Goal: Task Accomplishment & Management: Complete application form

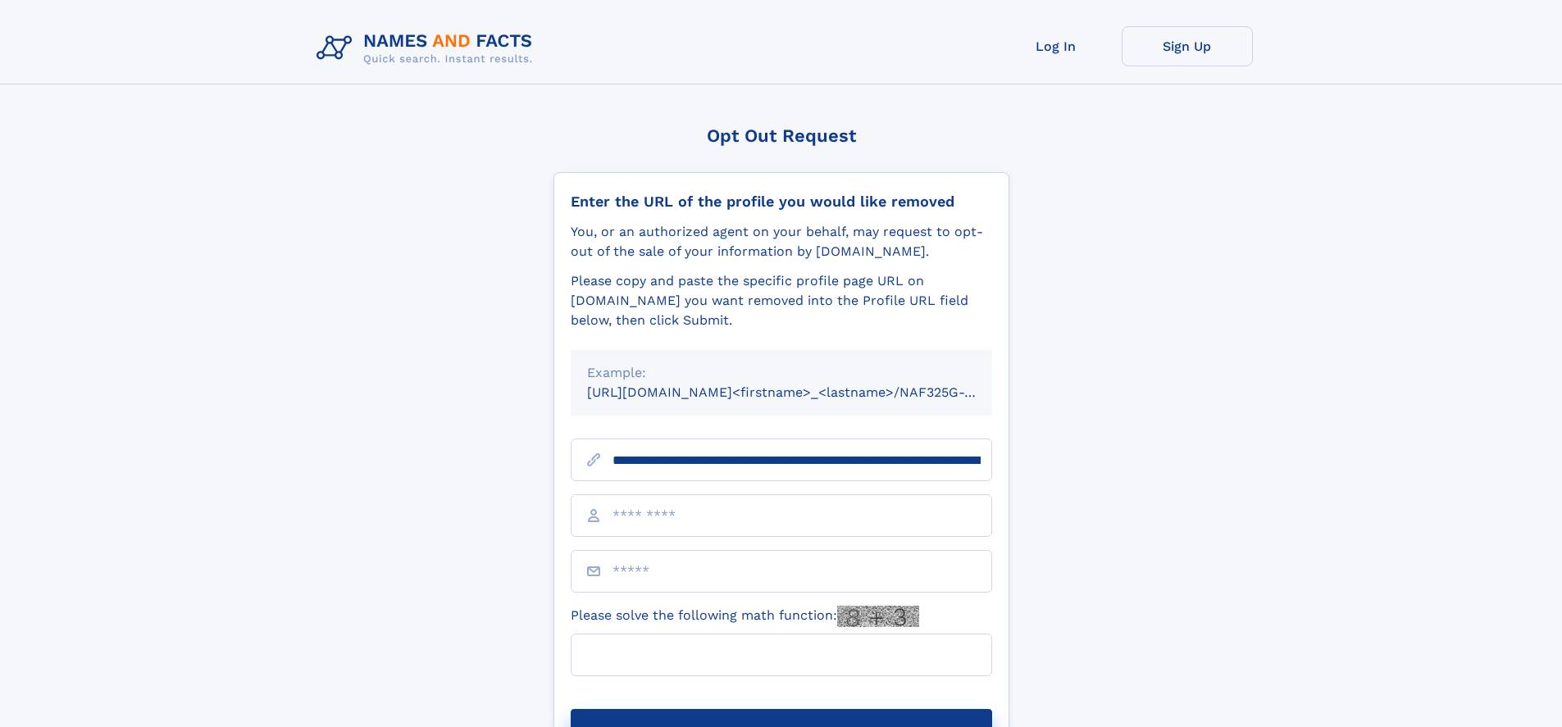
type input "**********"
type input "**"
click at [781, 709] on button "Submit Opt Out Request" at bounding box center [782, 735] width 422 height 52
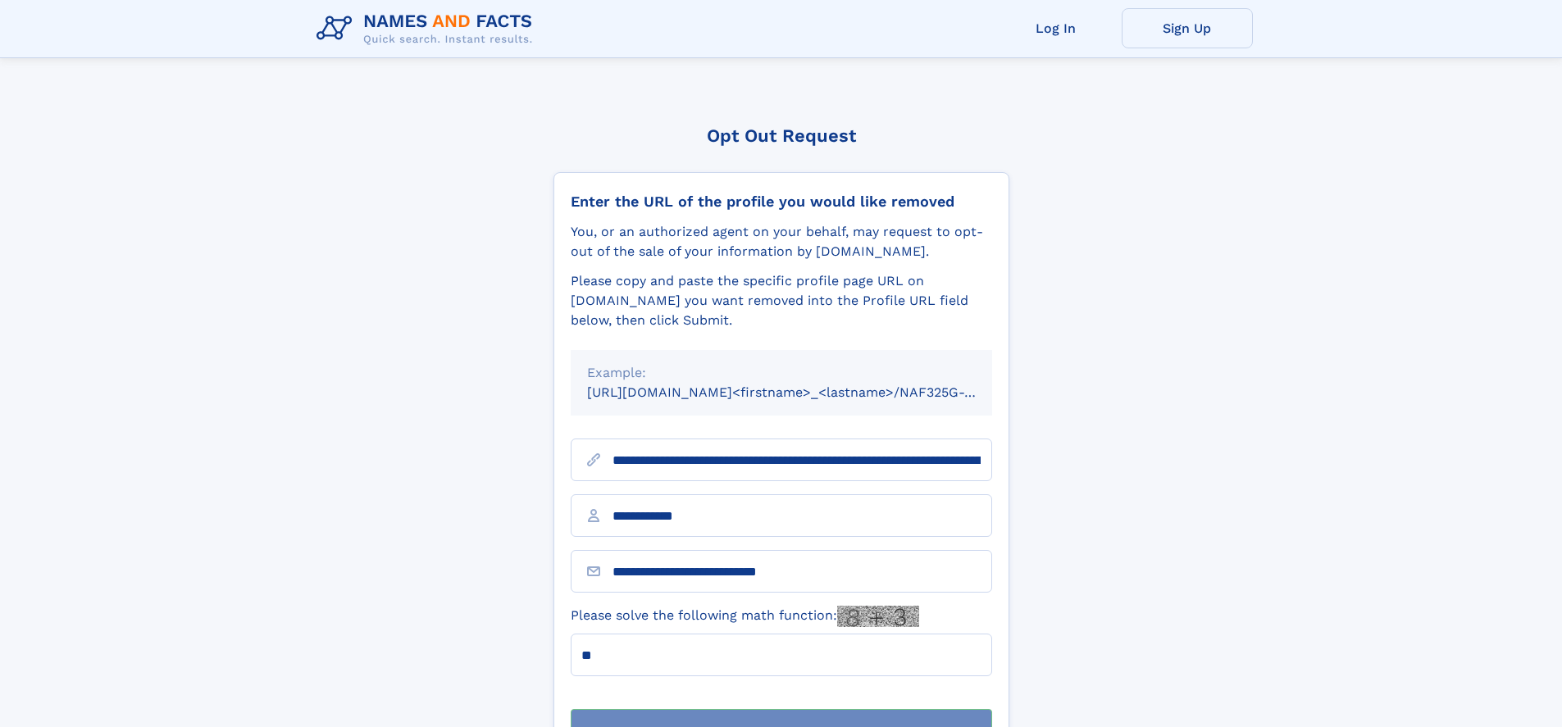
scroll to position [52, 0]
